Goal: Task Accomplishment & Management: Use online tool/utility

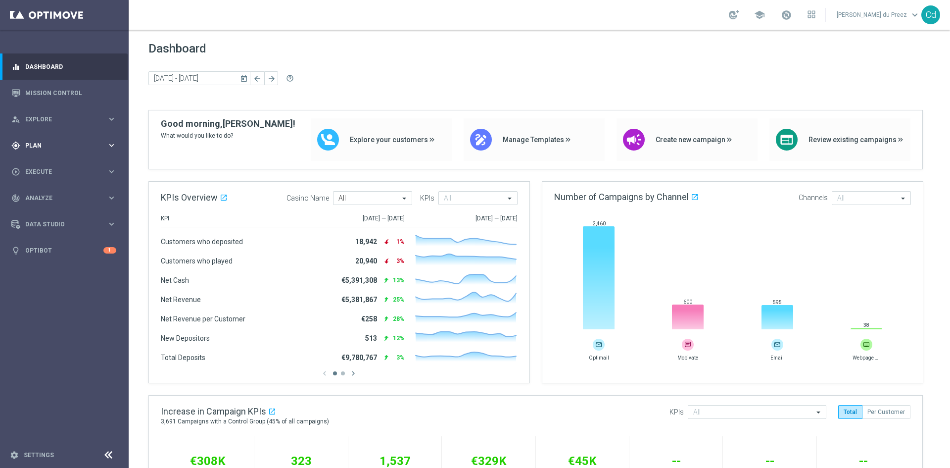
drag, startPoint x: 39, startPoint y: 145, endPoint x: 78, endPoint y: 152, distance: 40.4
click at [39, 145] on span "Plan" at bounding box center [66, 146] width 82 height 6
click at [50, 195] on span "Templates" at bounding box center [61, 196] width 71 height 6
click at [45, 210] on link "Optimail" at bounding box center [67, 210] width 72 height 8
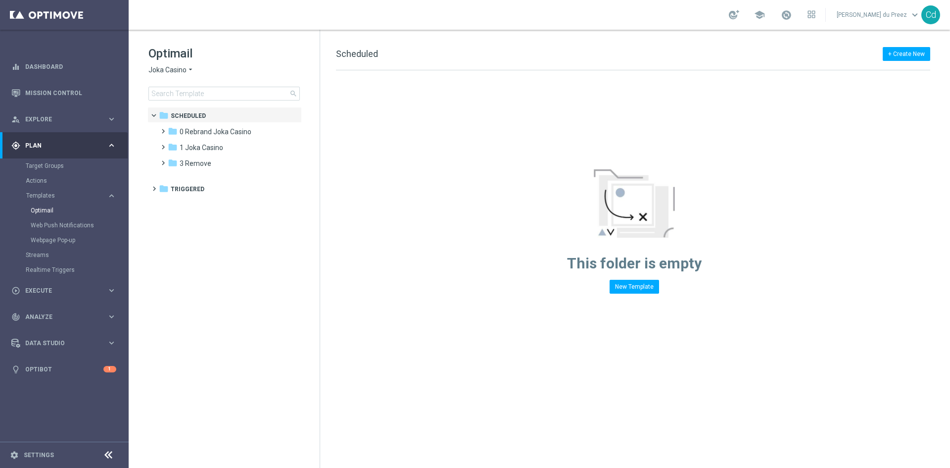
click at [163, 68] on span "Joka Casino" at bounding box center [167, 69] width 38 height 9
click at [0, 0] on span "Casino Joka" at bounding box center [0, 0] width 0 height 0
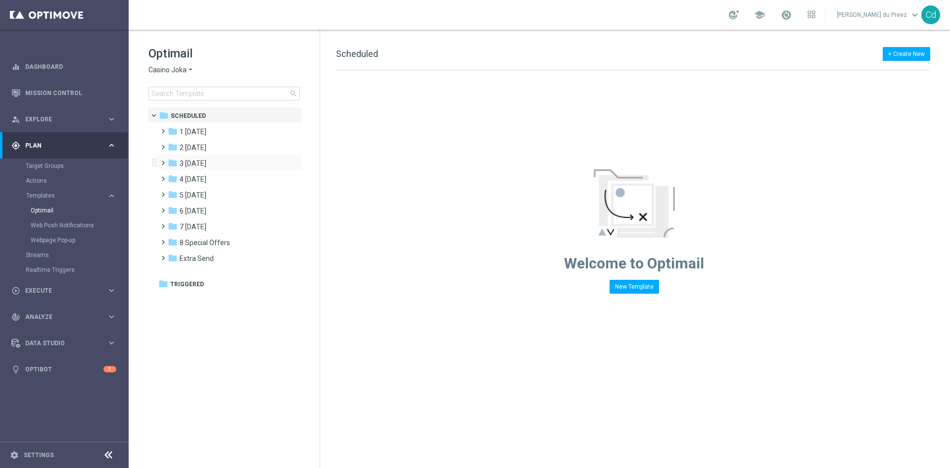
click at [163, 160] on span at bounding box center [161, 158] width 4 height 4
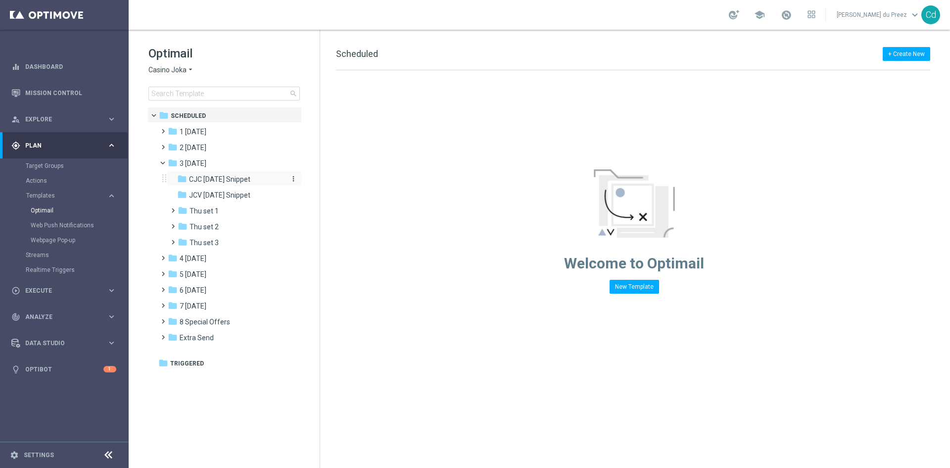
click at [224, 179] on span "CJC [DATE] Snippet" at bounding box center [219, 179] width 61 height 9
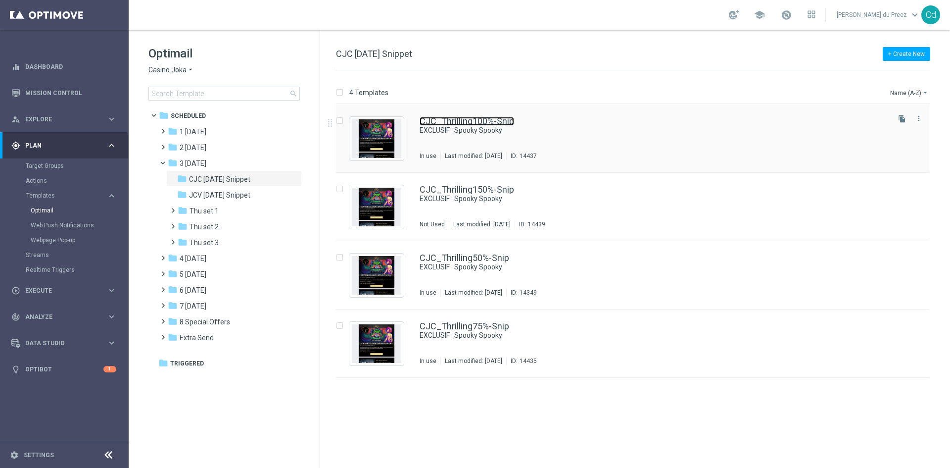
click at [463, 120] on link "CJC_Thrilling100%-Snip" at bounding box center [467, 121] width 95 height 9
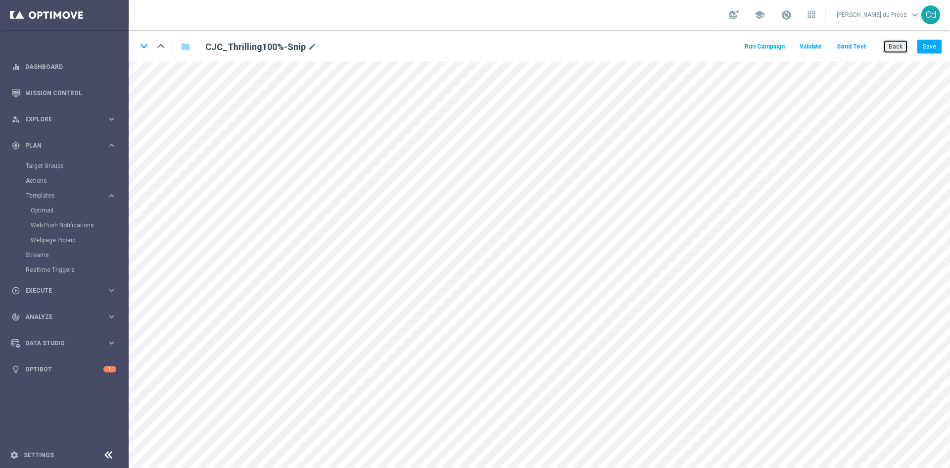
click at [899, 46] on button "Back" at bounding box center [896, 47] width 25 height 14
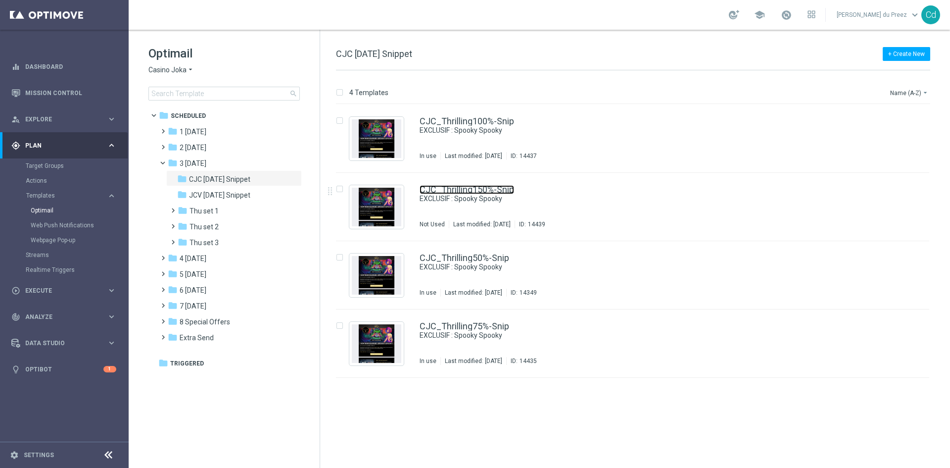
drag, startPoint x: 485, startPoint y: 188, endPoint x: 525, endPoint y: 193, distance: 39.9
click at [485, 188] on link "CJC_Thrilling150%-Snip" at bounding box center [467, 189] width 95 height 9
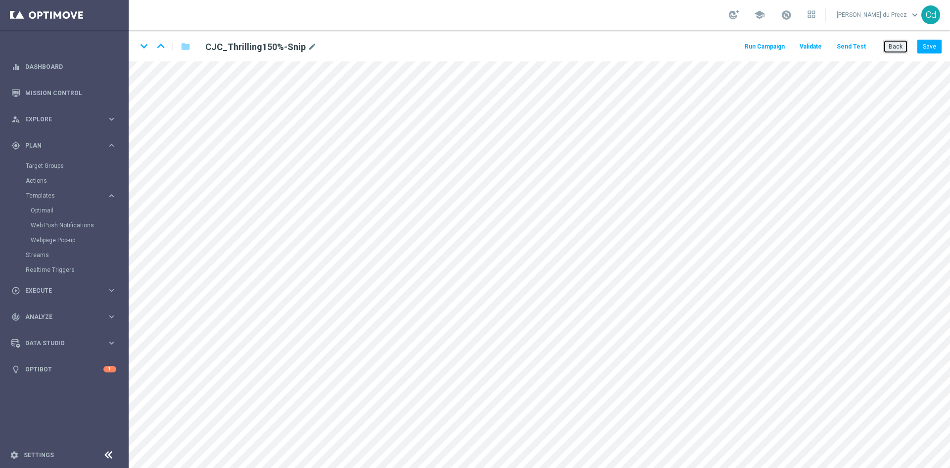
click at [896, 46] on button "Back" at bounding box center [896, 47] width 25 height 14
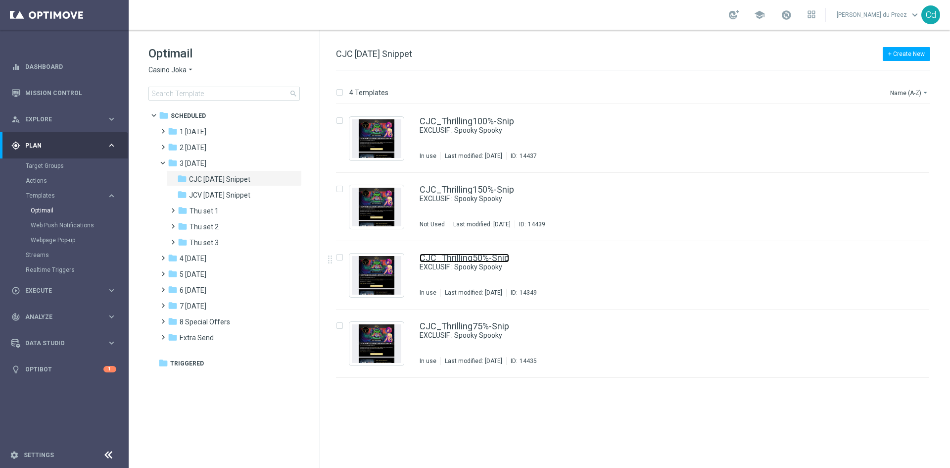
drag, startPoint x: 478, startPoint y: 256, endPoint x: 525, endPoint y: 256, distance: 47.0
click at [478, 256] on link "CJC_Thrilling50%-Snip" at bounding box center [465, 257] width 90 height 9
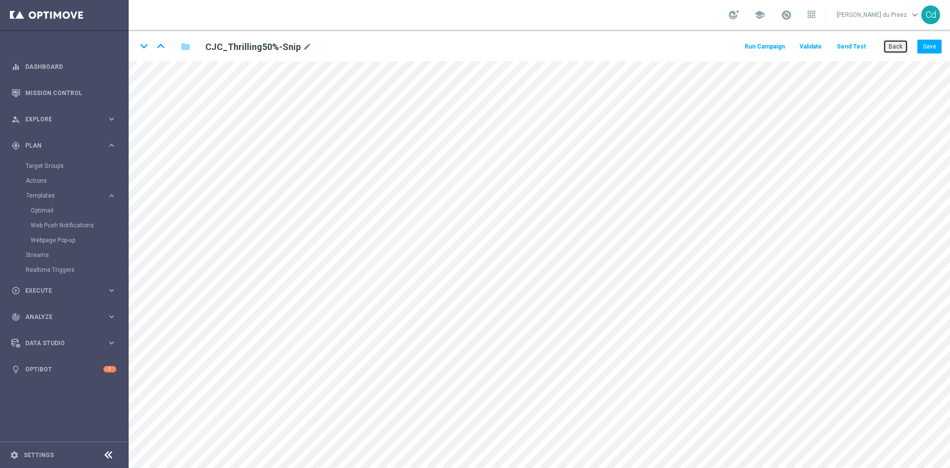
click at [898, 45] on button "Back" at bounding box center [896, 47] width 25 height 14
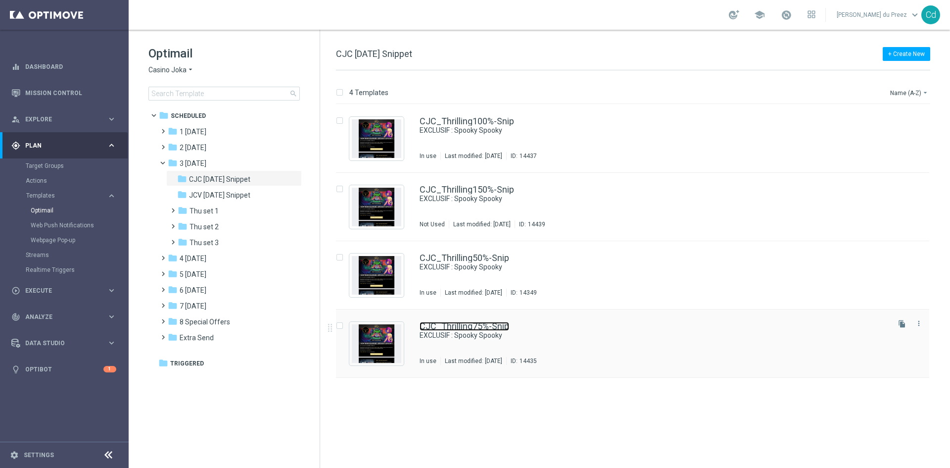
click at [481, 324] on link "CJC_Thrilling75%-Snip" at bounding box center [465, 326] width 90 height 9
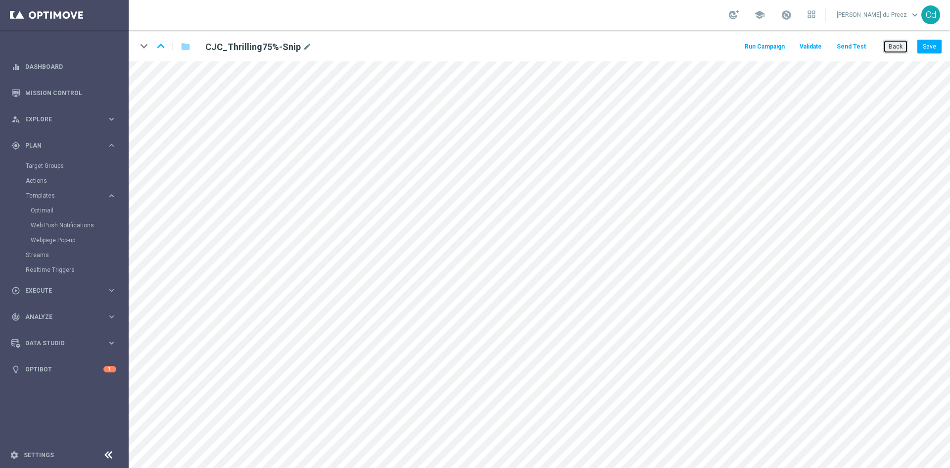
drag, startPoint x: 893, startPoint y: 45, endPoint x: 888, endPoint y: 45, distance: 5.4
click at [893, 45] on button "Back" at bounding box center [896, 47] width 25 height 14
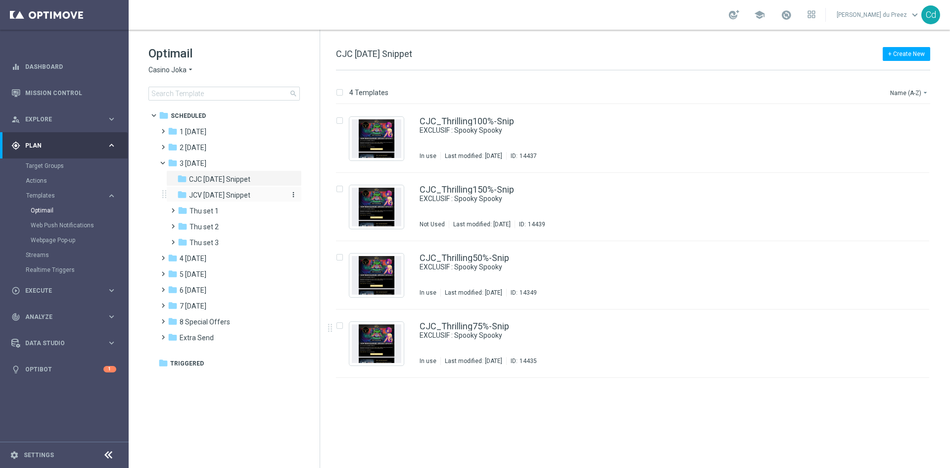
drag, startPoint x: 229, startPoint y: 195, endPoint x: 328, endPoint y: 196, distance: 98.5
click at [229, 195] on span "JCV [DATE] Snippet" at bounding box center [219, 195] width 61 height 9
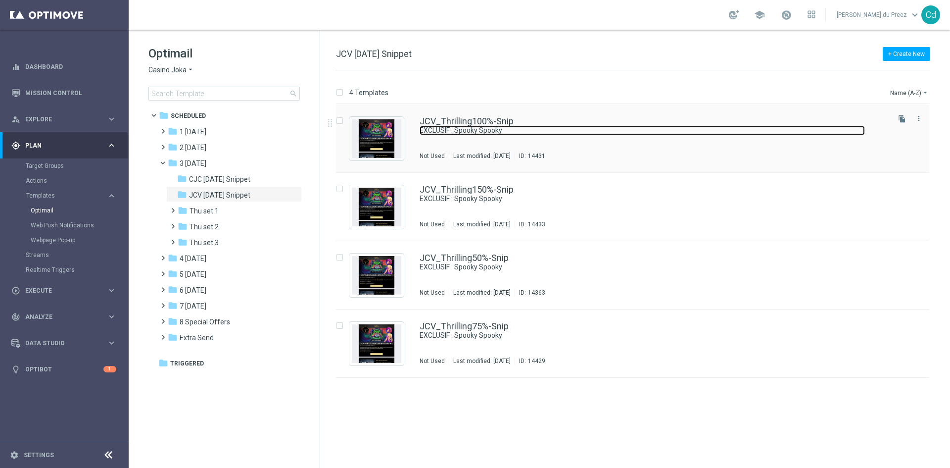
click at [465, 126] on link "EXCLUSIF : Spooky Spooky" at bounding box center [642, 130] width 445 height 9
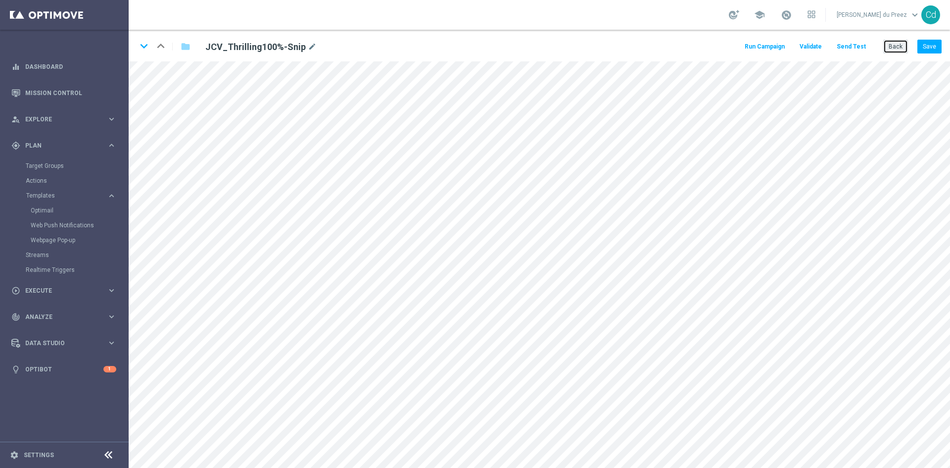
click at [897, 45] on button "Back" at bounding box center [896, 47] width 25 height 14
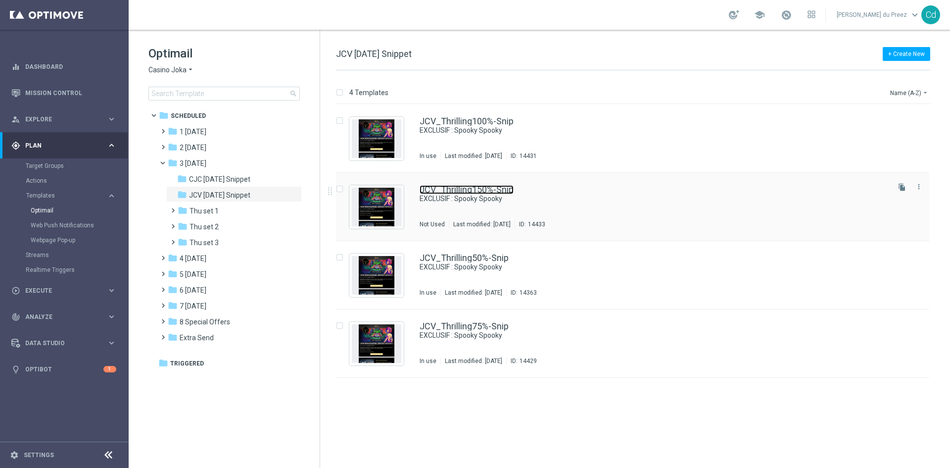
click at [498, 190] on link "JCV_Thrilling150%-Snip" at bounding box center [467, 189] width 94 height 9
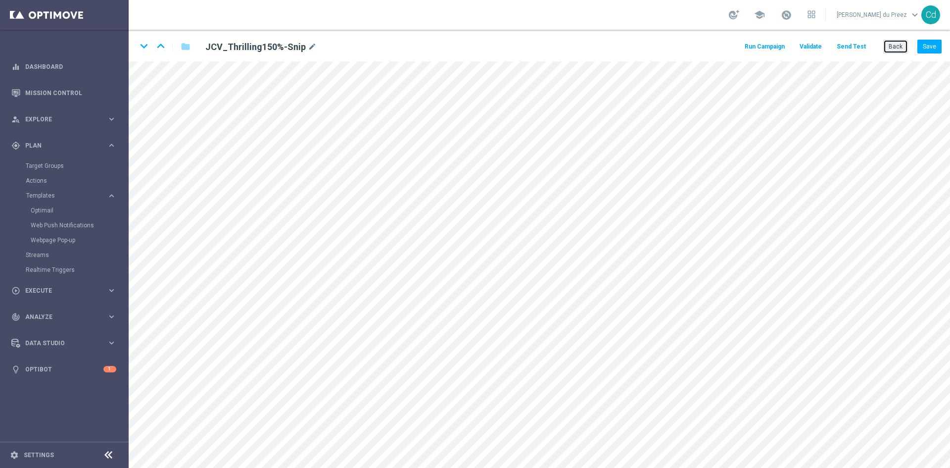
click at [898, 49] on button "Back" at bounding box center [896, 47] width 25 height 14
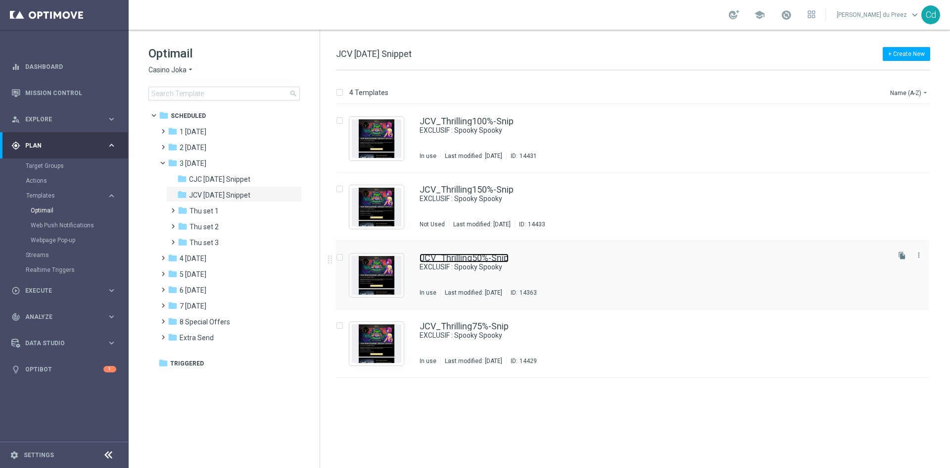
click at [475, 256] on link "JCV_Thrilling50%-Snip" at bounding box center [464, 257] width 89 height 9
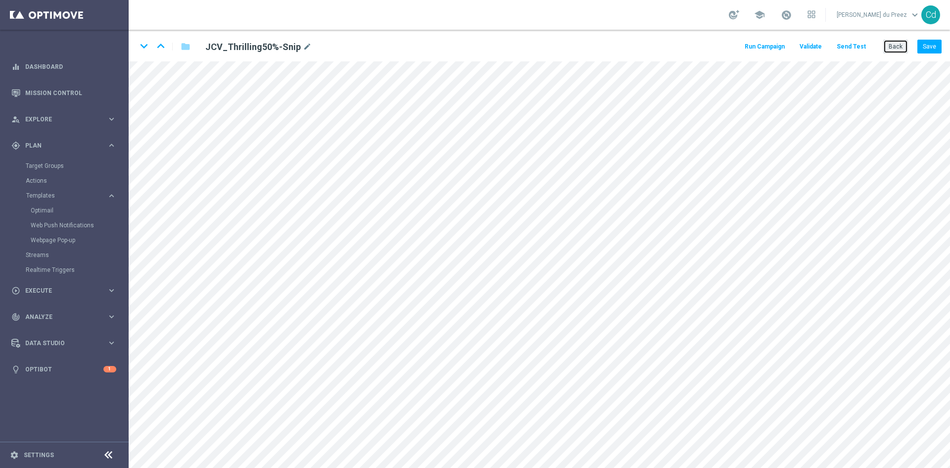
click at [897, 47] on button "Back" at bounding box center [896, 47] width 25 height 14
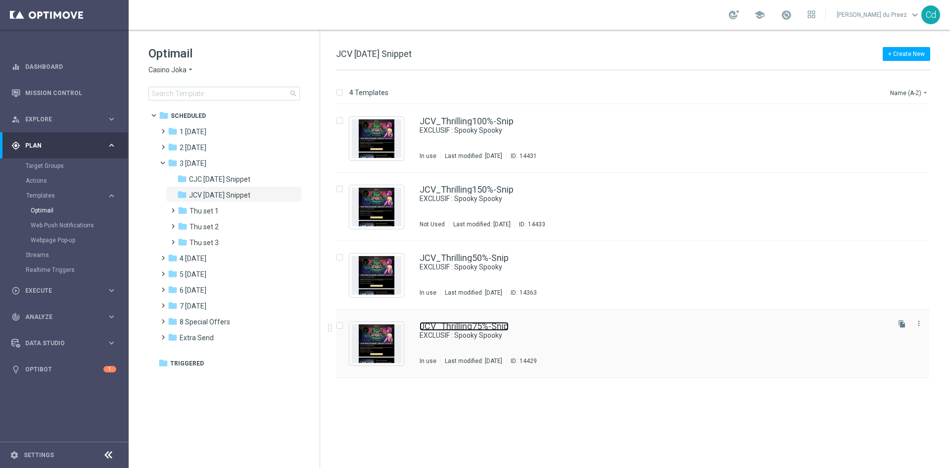
click at [504, 326] on link "JCV_Thrilling75%-Snip" at bounding box center [464, 326] width 89 height 9
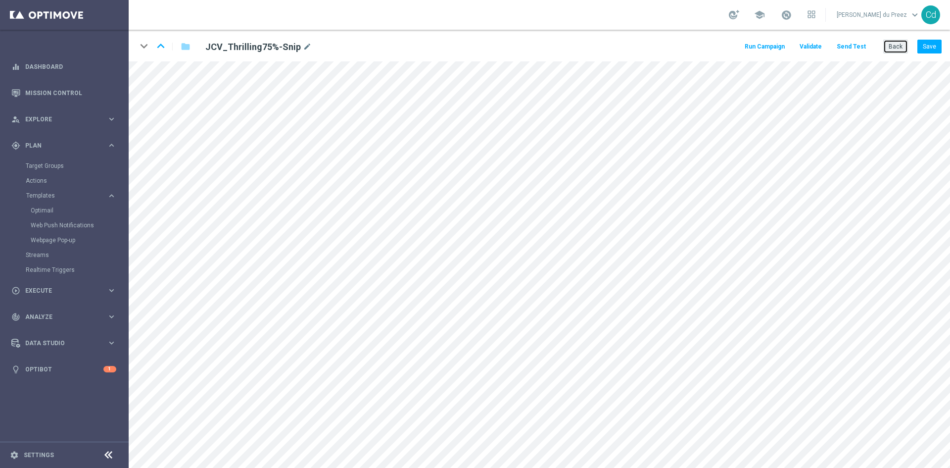
click at [896, 45] on button "Back" at bounding box center [896, 47] width 25 height 14
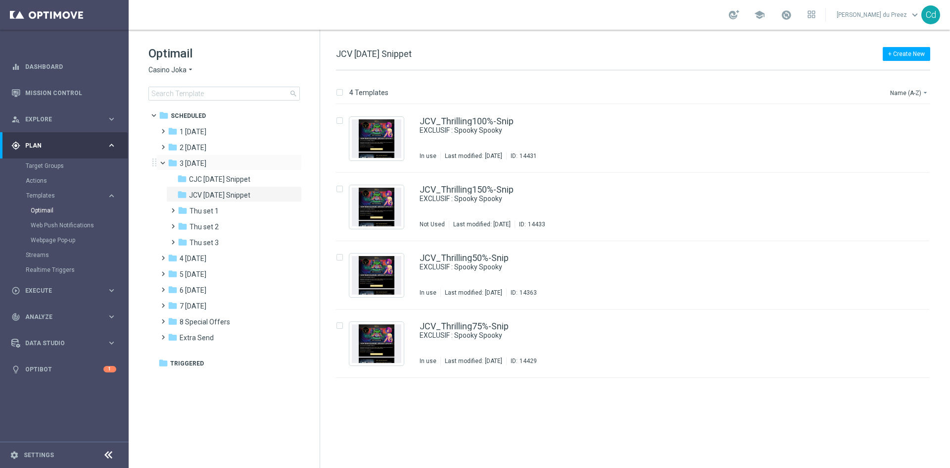
click at [165, 163] on span at bounding box center [167, 160] width 4 height 4
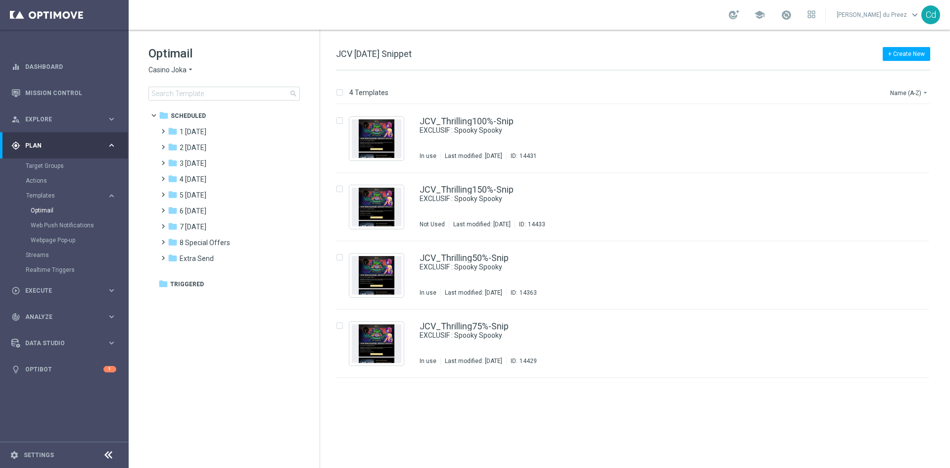
click at [167, 69] on span "Casino Joka" at bounding box center [167, 69] width 38 height 9
click at [0, 0] on span "Le Roi [PERSON_NAME]" at bounding box center [0, 0] width 0 height 0
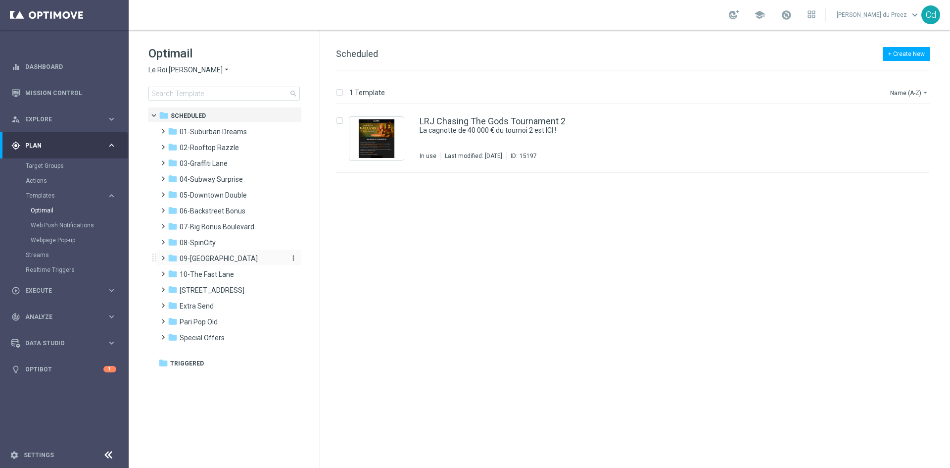
click at [226, 254] on span "09-[GEOGRAPHIC_DATA]" at bounding box center [219, 258] width 78 height 9
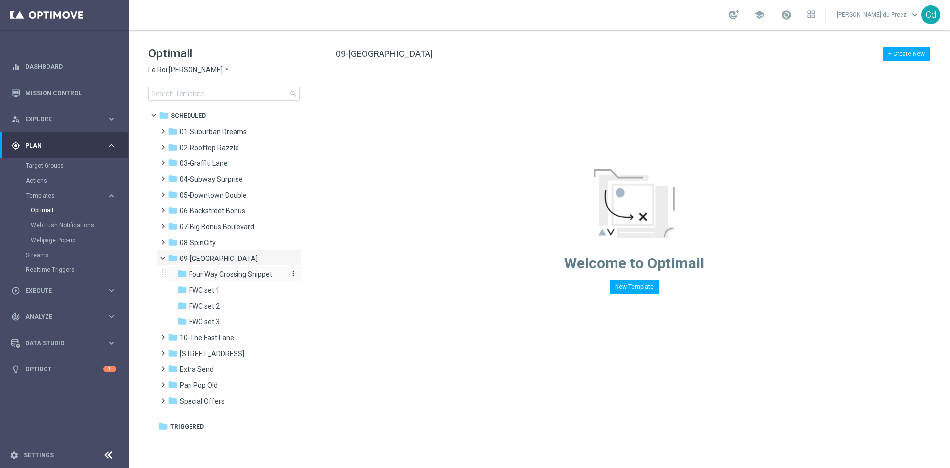
click at [243, 277] on span "Four Way Crossing Snippet" at bounding box center [230, 274] width 83 height 9
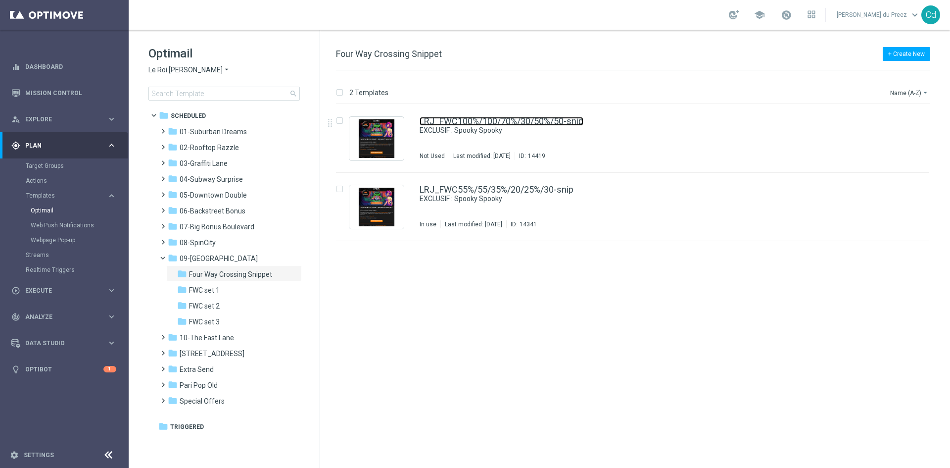
click at [496, 119] on link "LRJ_FWC100%/100/70%/30/50%/50-snip" at bounding box center [502, 121] width 164 height 9
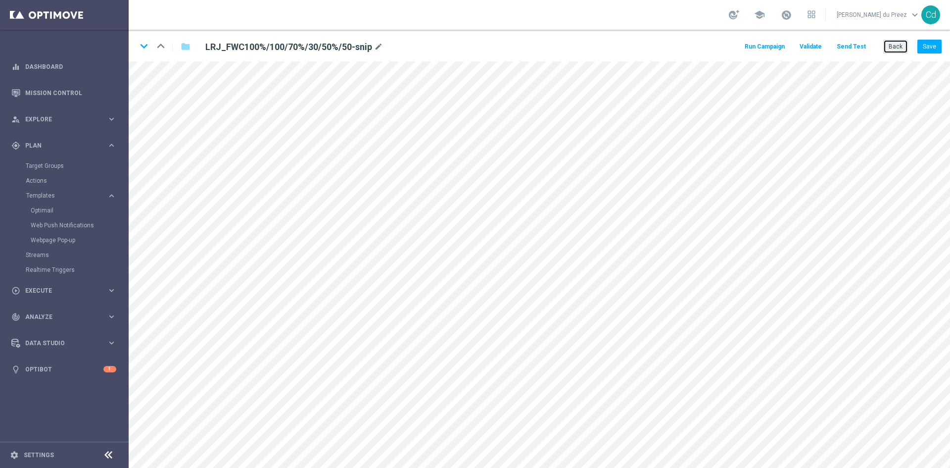
click at [896, 47] on button "Back" at bounding box center [896, 47] width 25 height 14
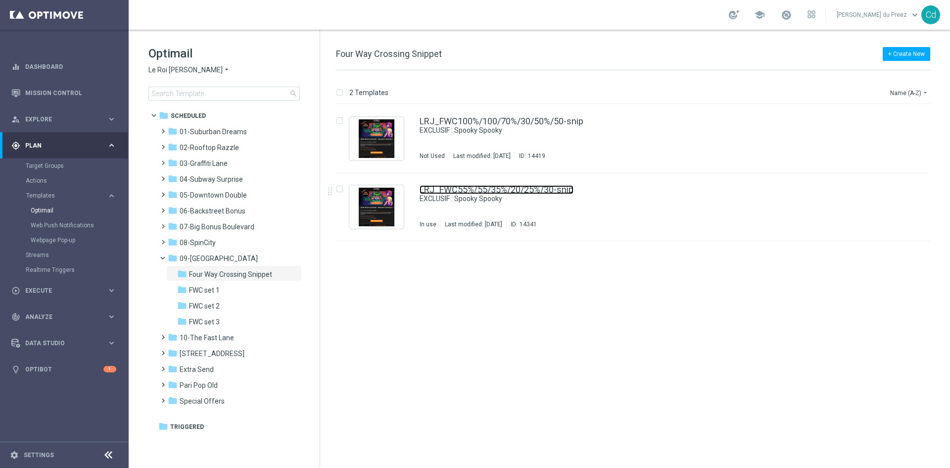
drag, startPoint x: 526, startPoint y: 187, endPoint x: 551, endPoint y: 190, distance: 25.0
click at [526, 187] on link "LRJ_FWC55%/55/35%/20/25%/30-snip" at bounding box center [497, 189] width 154 height 9
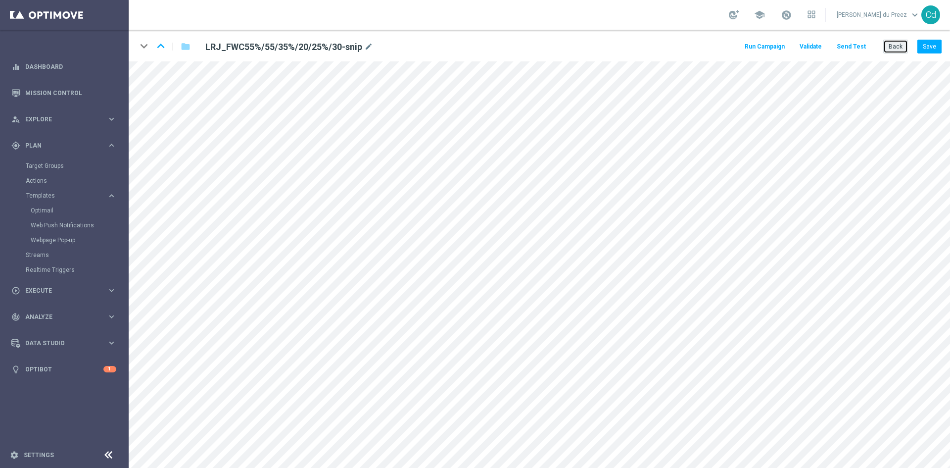
click at [899, 43] on button "Back" at bounding box center [896, 47] width 25 height 14
